Goal: Communication & Community: Share content

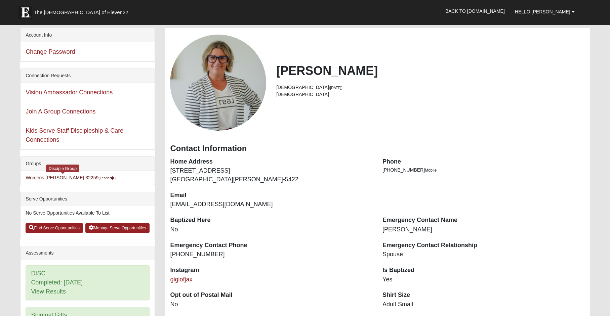
click at [43, 176] on link "Womens Urbanski 32259 (Leader )" at bounding box center [71, 177] width 90 height 5
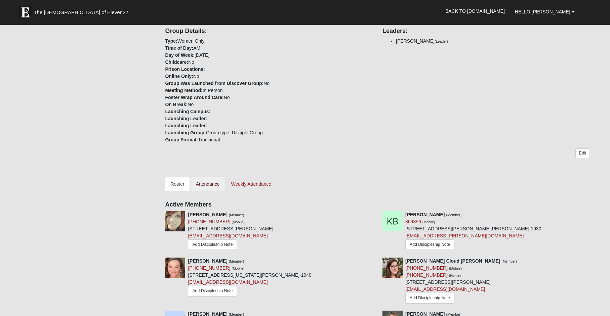
scroll to position [230, 0]
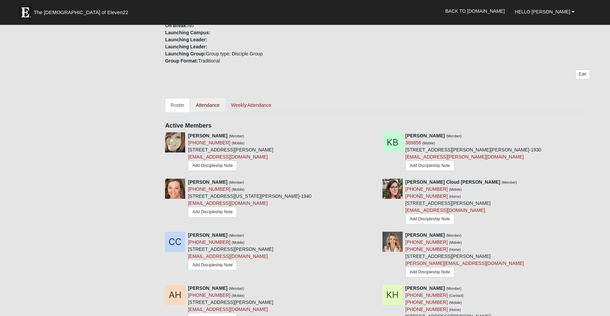
click at [207, 108] on link "Attendance" at bounding box center [208, 105] width 35 height 14
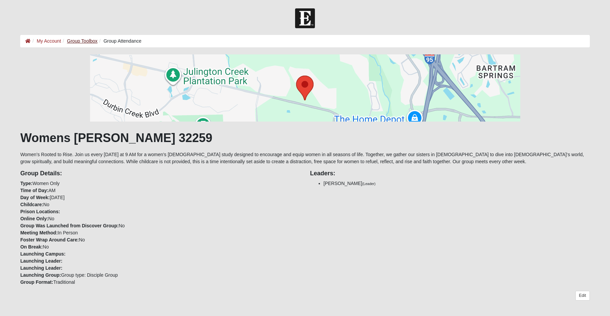
click at [82, 41] on link "Group Toolbox" at bounding box center [82, 40] width 31 height 5
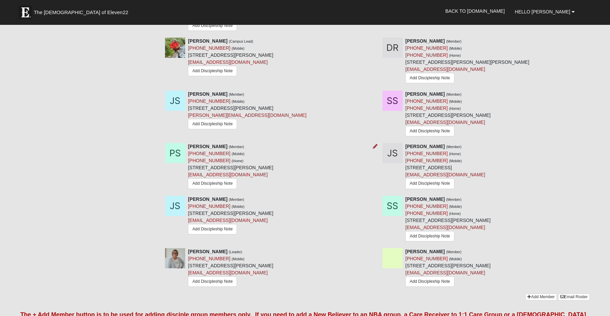
scroll to position [712, 0]
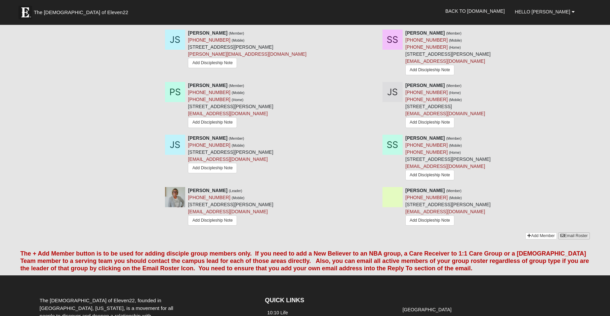
click at [570, 234] on link "Email Roster" at bounding box center [575, 236] width 32 height 7
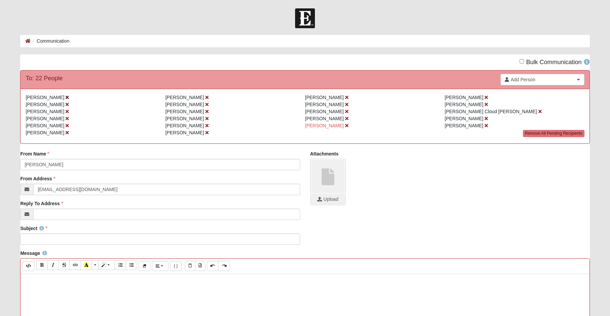
click at [66, 97] on icon at bounding box center [67, 97] width 3 height 5
click at [68, 119] on icon at bounding box center [67, 118] width 3 height 5
click at [66, 118] on icon at bounding box center [67, 118] width 3 height 5
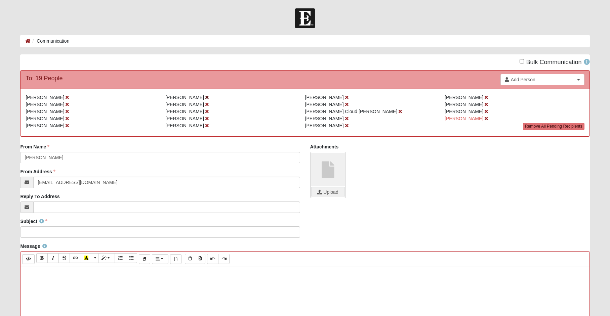
click at [205, 97] on icon at bounding box center [206, 97] width 3 height 5
click at [259, 111] on icon at bounding box center [260, 111] width 3 height 5
click at [66, 118] on icon at bounding box center [67, 118] width 3 height 5
click at [205, 112] on icon at bounding box center [206, 111] width 3 height 5
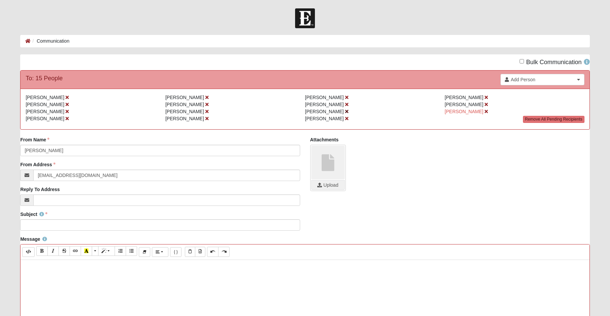
click at [345, 112] on icon at bounding box center [346, 111] width 3 height 5
click at [205, 97] on icon at bounding box center [206, 97] width 3 height 5
paste div
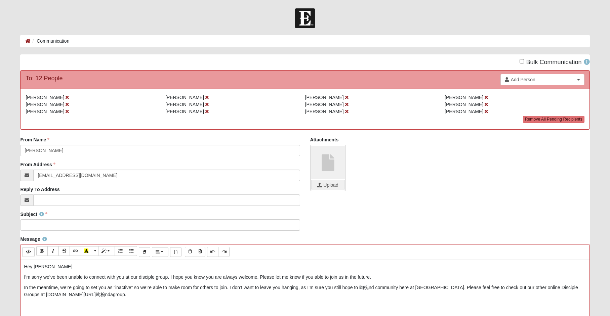
click at [40, 268] on p "Hey [PERSON_NAME]," at bounding box center [305, 267] width 562 height 7
click at [167, 277] on p "I’m sorry we’ve been unable to connect with you at our disciple group. I hope y…" at bounding box center [305, 277] width 562 height 7
click at [366, 287] on p "In the meantime, we’re going to set you as “inactive” so we’re able to make roo…" at bounding box center [305, 291] width 562 height 14
drag, startPoint x: 357, startPoint y: 277, endPoint x: 401, endPoint y: 276, distance: 44.1
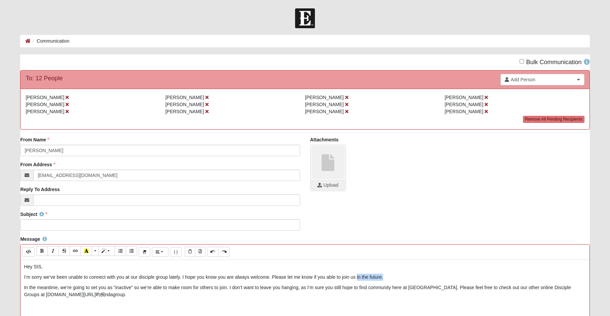
click at [401, 276] on p "I’m sorry we’ve been unable to connect with you at our disciple group lately. I…" at bounding box center [305, 277] width 562 height 7
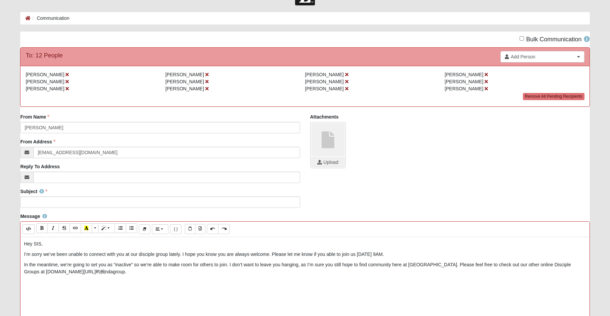
scroll to position [24, 0]
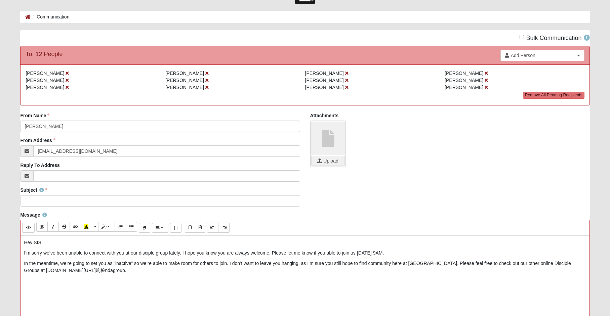
click at [431, 262] on p "In the meantime, we’re going to set you as “inactive” so we’re able to make roo…" at bounding box center [305, 267] width 562 height 14
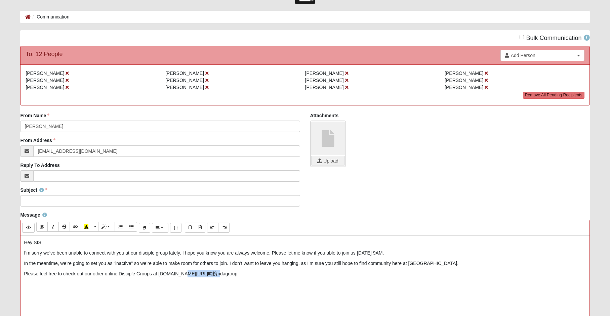
drag, startPoint x: 184, startPoint y: 273, endPoint x: 223, endPoint y: 272, distance: 39.4
click at [223, 272] on p "Please feel free to check out our other online Disciple Groups at [DOMAIN_NAME]…" at bounding box center [305, 274] width 562 height 7
drag, startPoint x: 83, startPoint y: 262, endPoint x: 61, endPoint y: 264, distance: 22.9
click at [61, 264] on p "In the meantime, we’re going to set you as “inactive” so we’re able to make roo…" at bounding box center [305, 263] width 562 height 7
click at [135, 262] on p "I wanted to reach out before I mark you as “inactive” so we’re able to make roo…" at bounding box center [305, 263] width 562 height 7
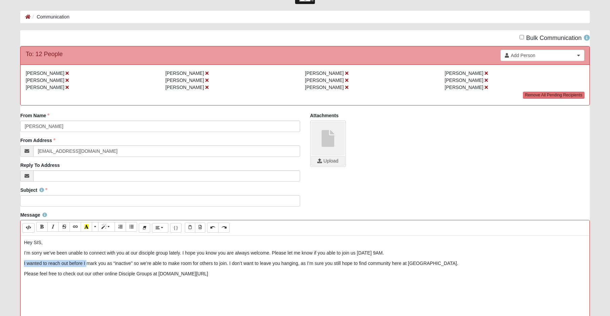
drag, startPoint x: 87, startPoint y: 263, endPoint x: 29, endPoint y: 257, distance: 58.1
drag, startPoint x: 46, startPoint y: 264, endPoint x: 17, endPoint y: 265, distance: 28.9
click at [180, 263] on p "We can mark you as “inactive” so we’re able to make room for others to join. I …" at bounding box center [305, 263] width 562 height 7
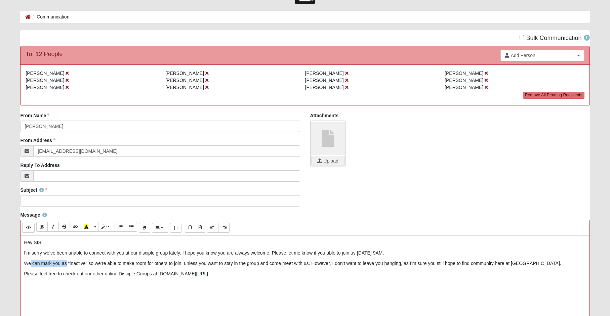
drag, startPoint x: 66, startPoint y: 264, endPoint x: 31, endPoint y: 265, distance: 35.0
click at [31, 265] on p "We can mark you as “inactive” so we’re able to make room for others to join, un…" at bounding box center [305, 263] width 562 height 7
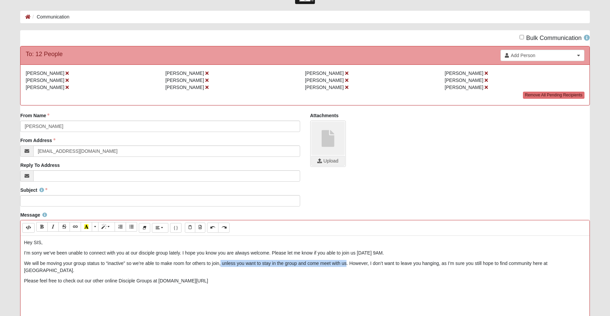
drag, startPoint x: 220, startPoint y: 264, endPoint x: 347, endPoint y: 262, distance: 126.5
click at [347, 262] on p "We will be moving your group status to “inactive” so we’re able to make room fo…" at bounding box center [305, 267] width 562 height 14
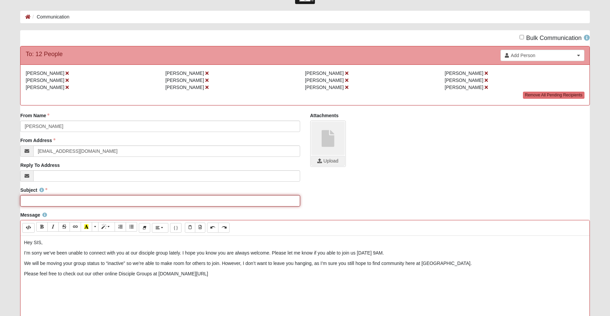
click at [61, 201] on input "Subject" at bounding box center [160, 200] width 280 height 11
type input "Reconnect to COE22 Women's Coffee & Connection"
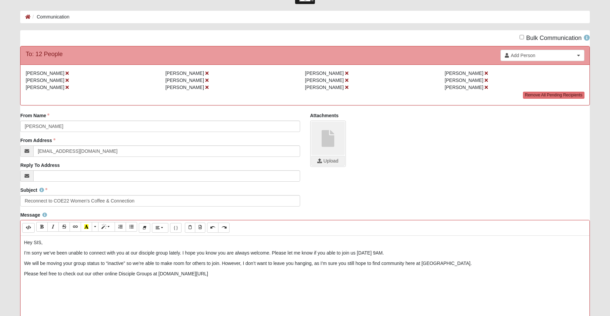
click at [40, 244] on p "Hey SIS," at bounding box center [305, 242] width 562 height 7
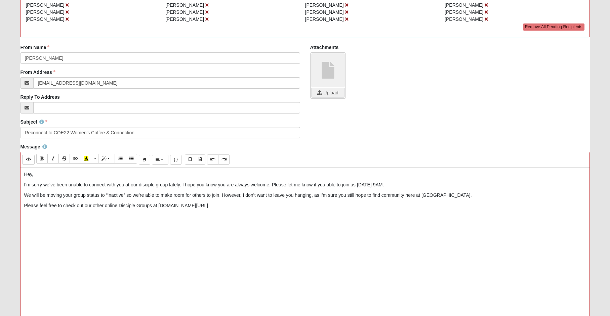
scroll to position [127, 0]
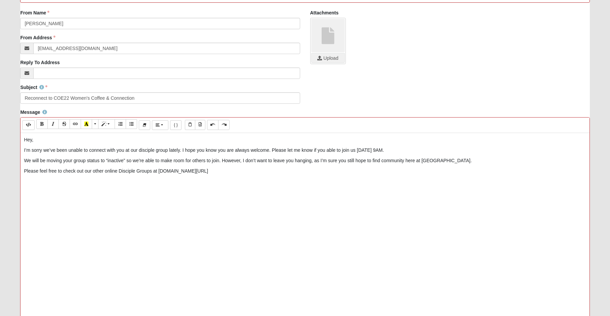
click at [33, 189] on div "Hey, I’m sorry we’ve been unable to connect with you at our disciple group late…" at bounding box center [305, 234] width 569 height 202
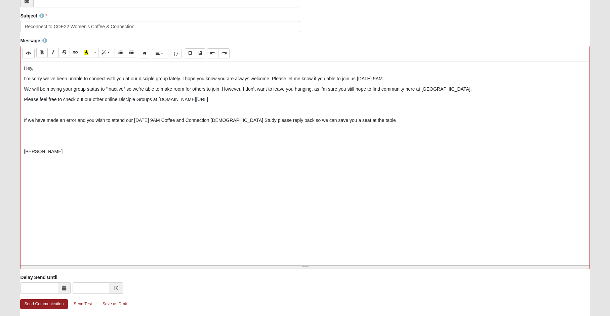
scroll to position [228, 0]
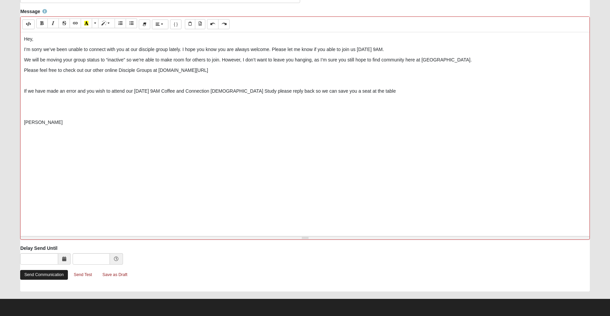
click at [46, 274] on link "Send Communication" at bounding box center [43, 275] width 47 height 10
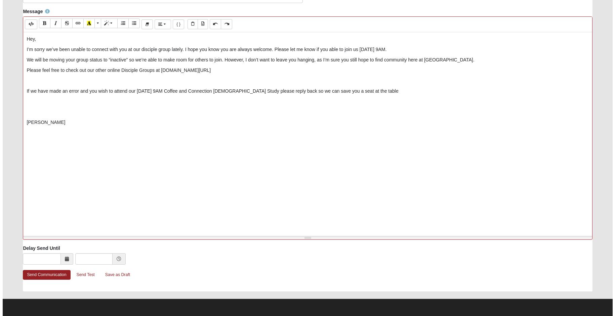
scroll to position [0, 0]
